Goal: Book appointment/travel/reservation

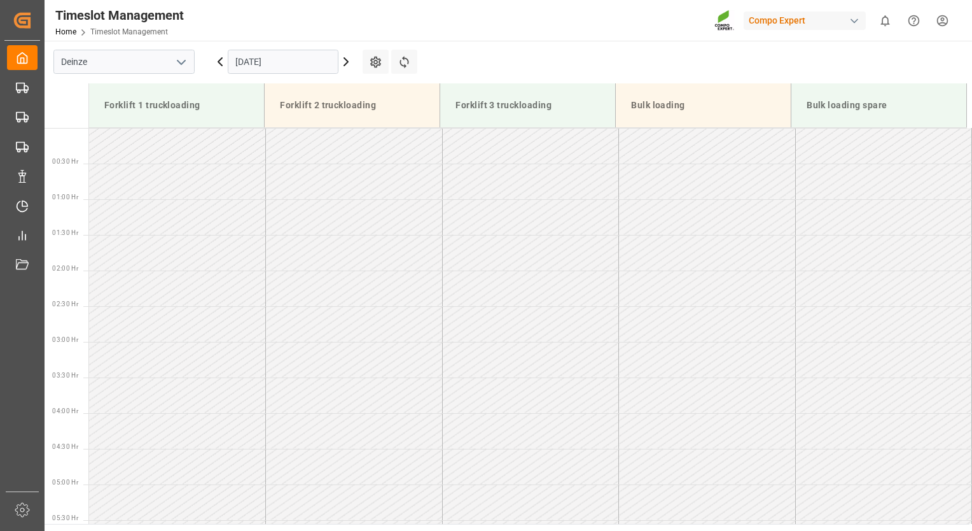
scroll to position [471, 0]
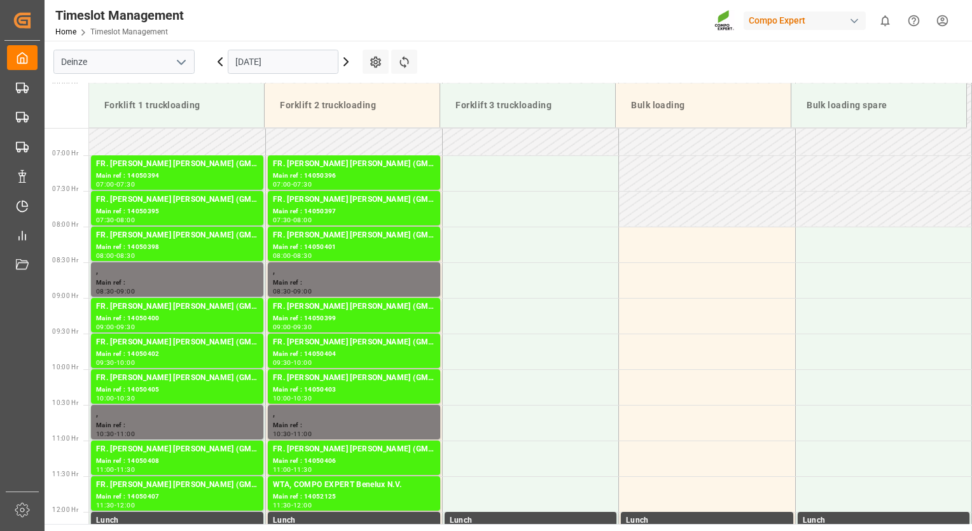
click at [288, 65] on input "[DATE]" at bounding box center [283, 62] width 111 height 24
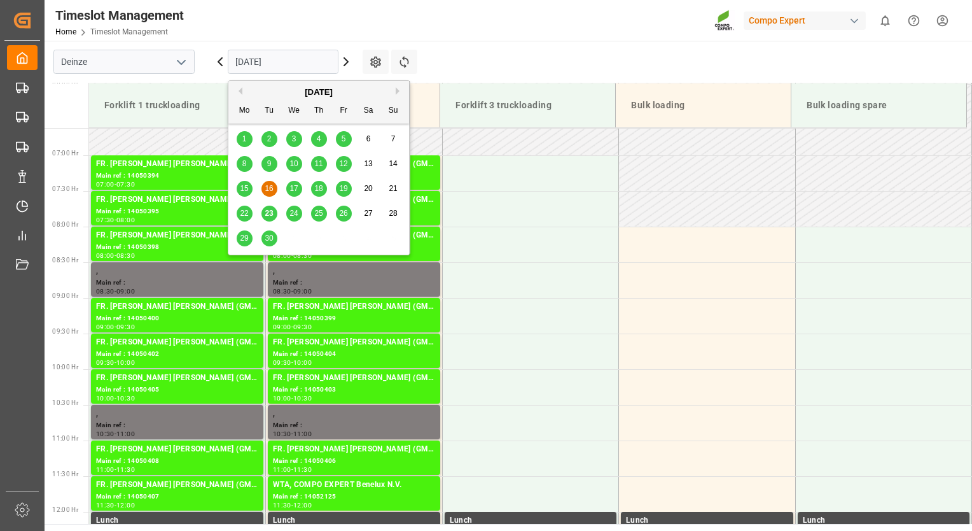
click at [272, 216] on span "23" at bounding box center [269, 213] width 8 height 9
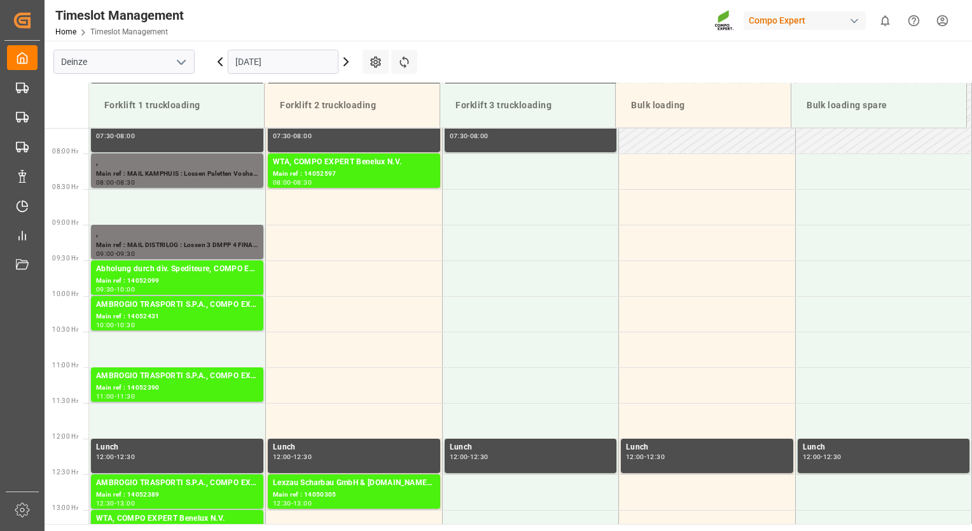
scroll to position [544, 0]
click at [349, 62] on icon at bounding box center [345, 61] width 15 height 15
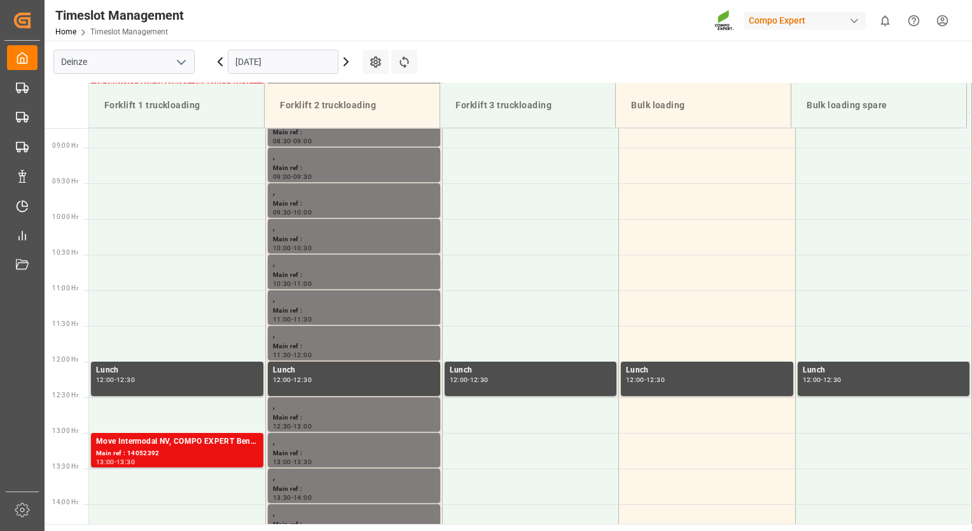
scroll to position [608, 0]
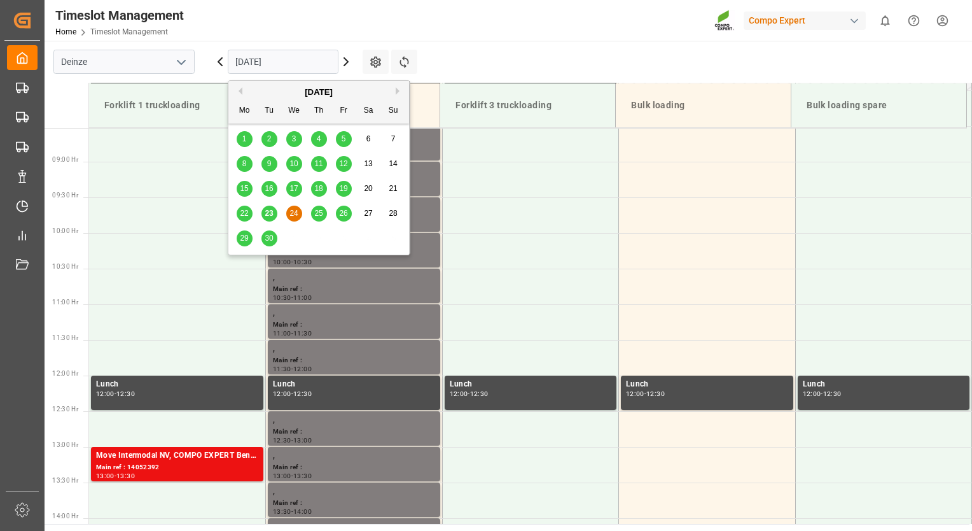
click at [328, 67] on input "[DATE]" at bounding box center [283, 62] width 111 height 24
click at [319, 220] on div "25" at bounding box center [319, 213] width 16 height 15
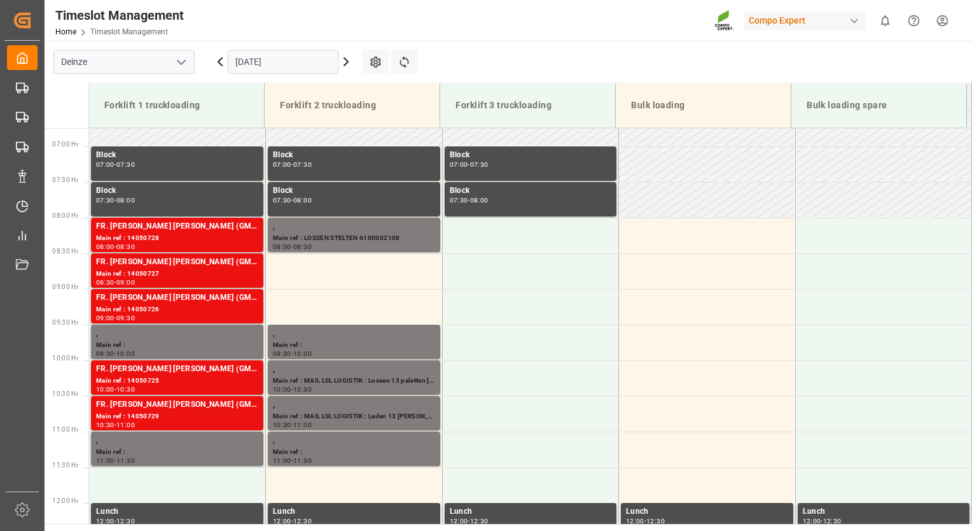
scroll to position [544, 0]
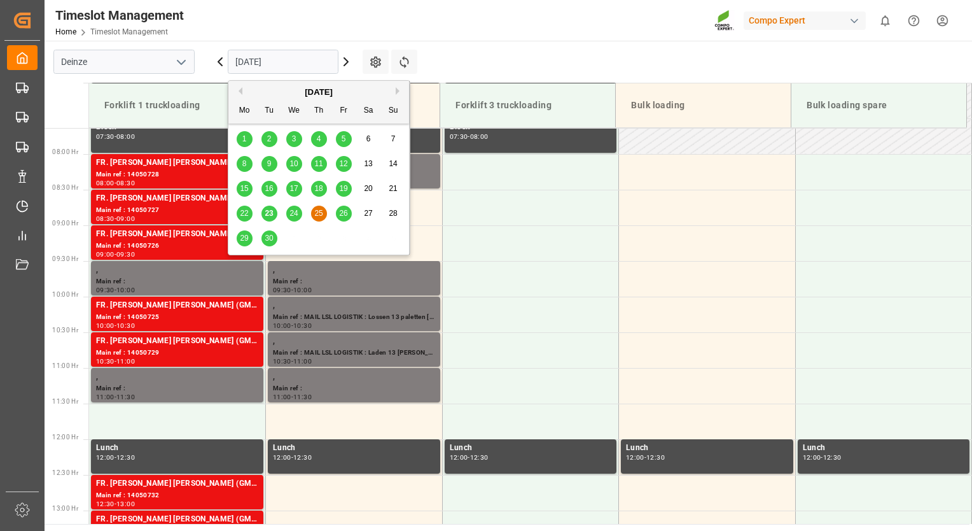
click at [323, 67] on input "[DATE]" at bounding box center [283, 62] width 111 height 24
click at [341, 218] on span "26" at bounding box center [343, 213] width 8 height 9
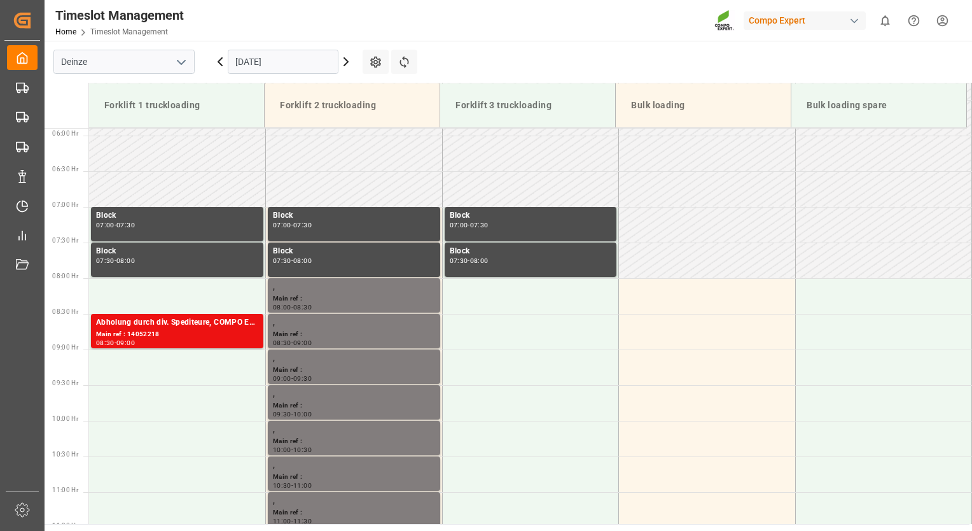
scroll to position [417, 0]
